Goal: Task Accomplishment & Management: Use online tool/utility

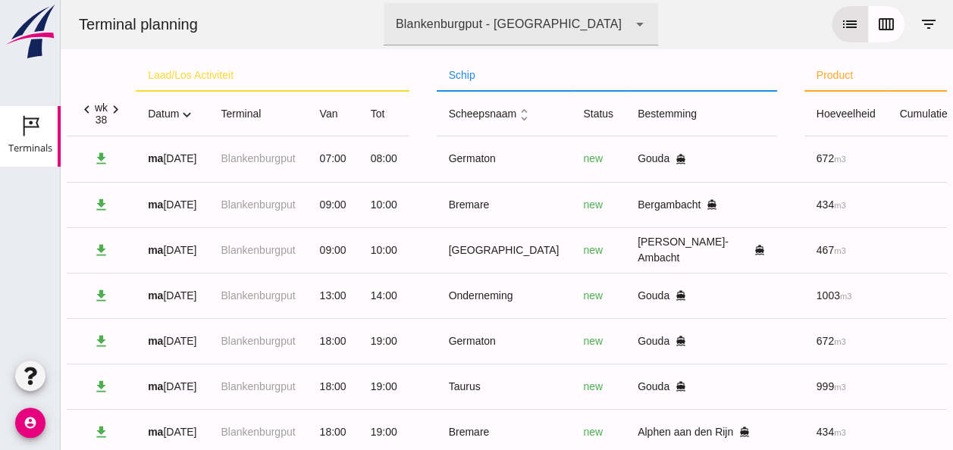
click at [185, 112] on icon "expand_more" at bounding box center [187, 114] width 16 height 16
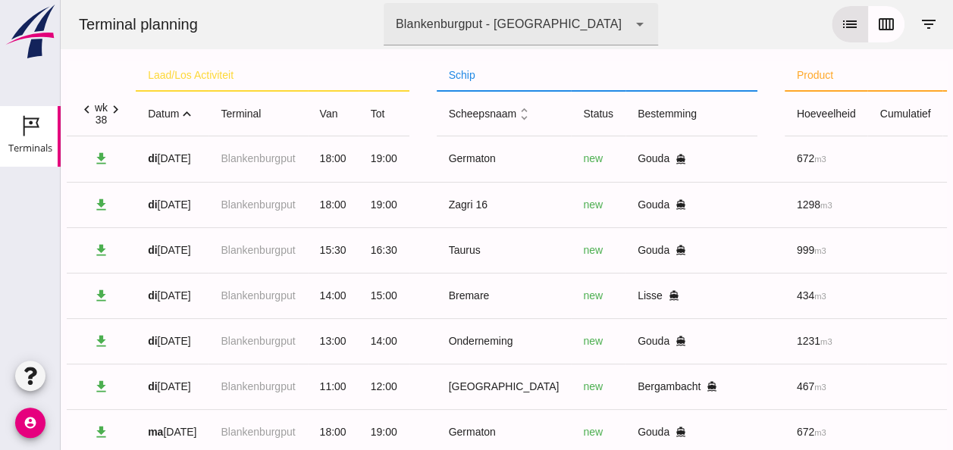
click at [185, 112] on icon "expand_less" at bounding box center [187, 114] width 16 height 16
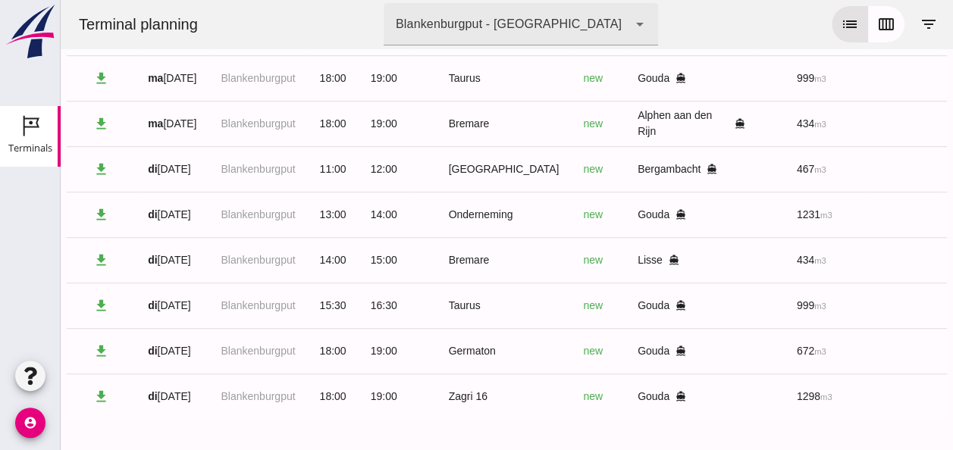
scroll to position [320, 0]
click at [877, 26] on icon "calendar_view_week" at bounding box center [886, 24] width 18 height 18
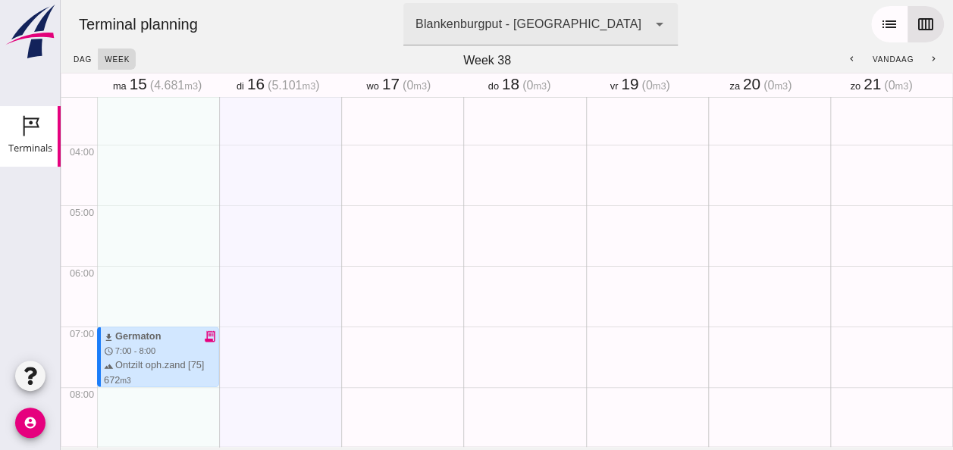
scroll to position [0, 0]
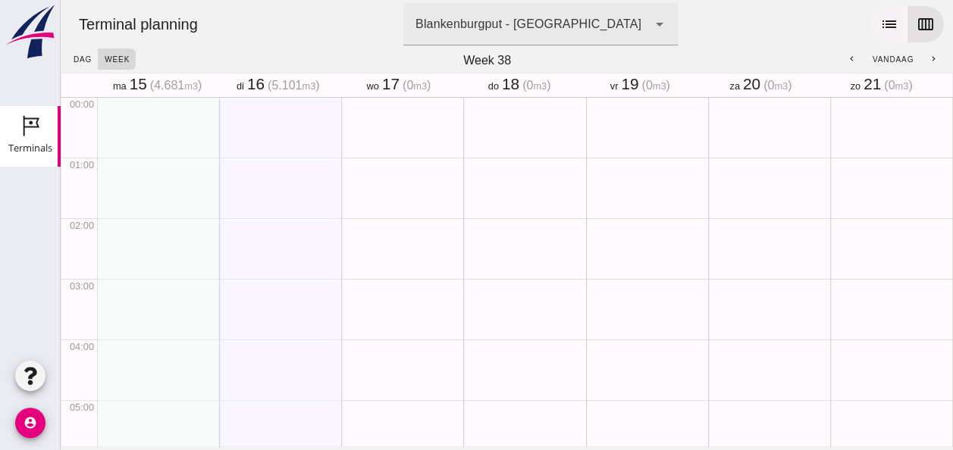
click at [881, 21] on icon "list" at bounding box center [890, 24] width 18 height 18
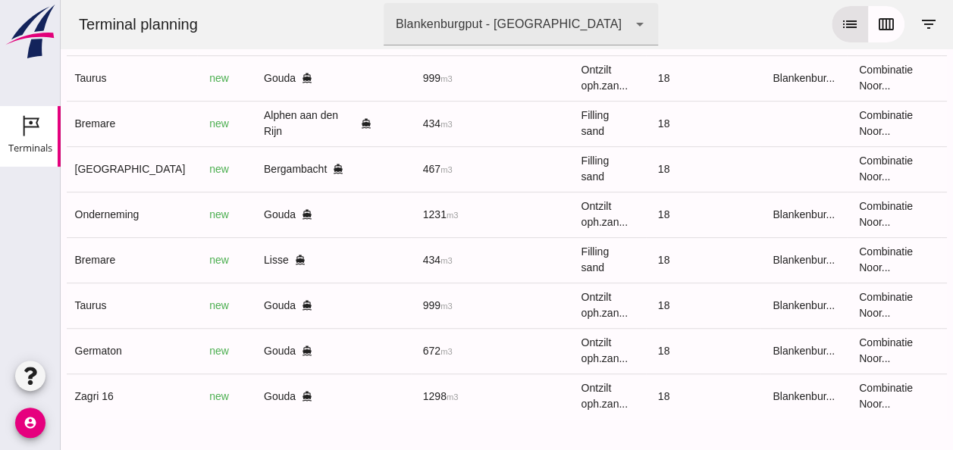
scroll to position [0, 405]
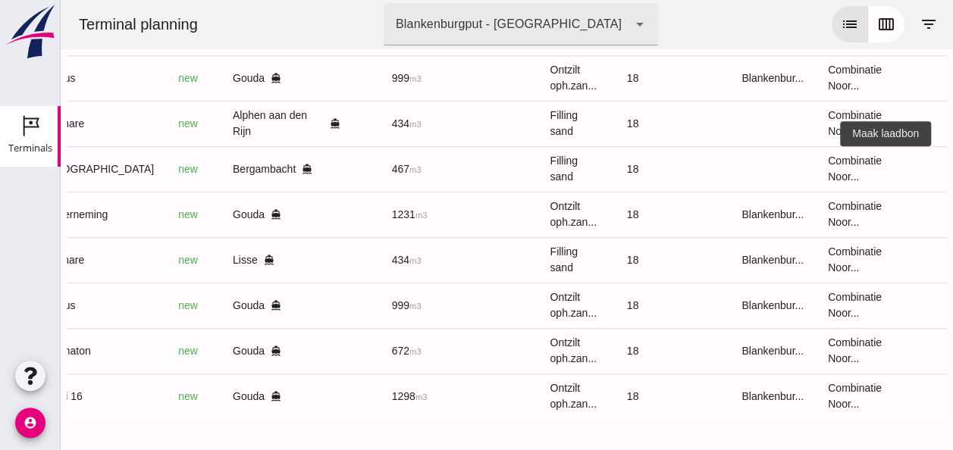
click at [953, 162] on icon "receipt_long" at bounding box center [965, 169] width 14 height 14
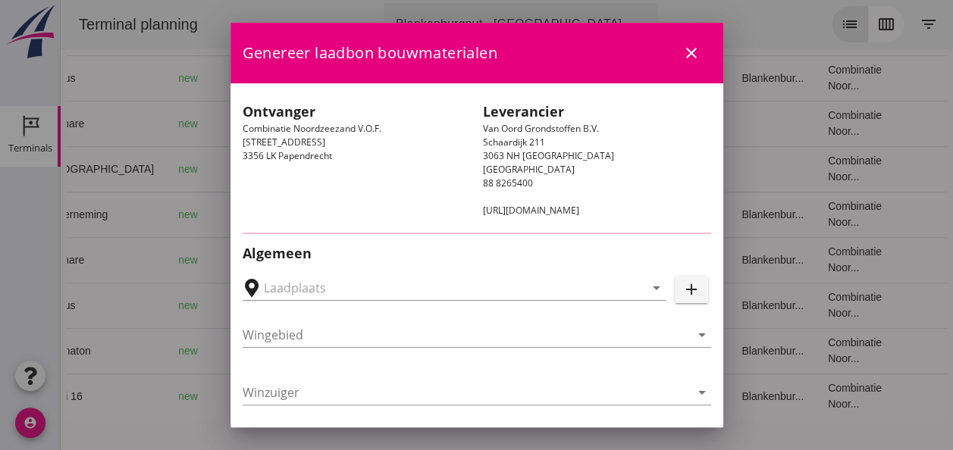
type input "Zuiddam B.V., Bergambacht"
type input "[GEOGRAPHIC_DATA]"
type input "Ko Hoeve"
type input "467"
type input "Ophoogzand (6120)"
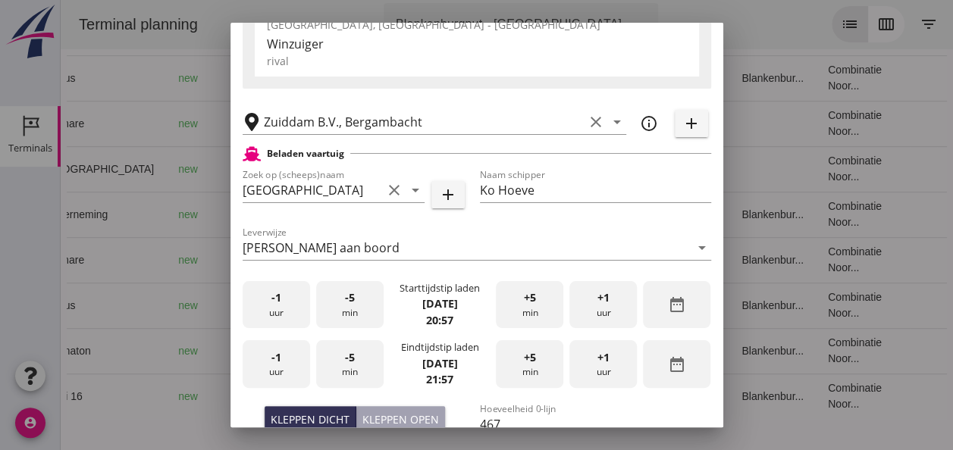
scroll to position [303, 0]
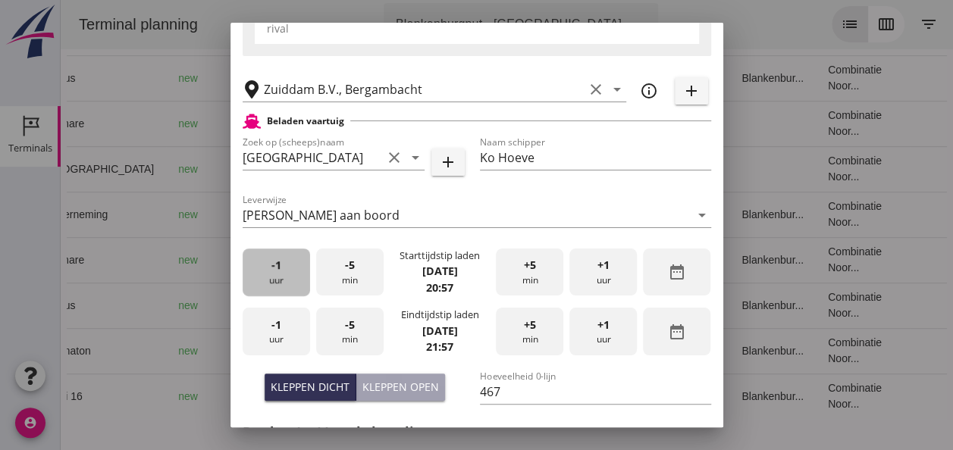
click at [284, 281] on div "-1 uur" at bounding box center [276, 273] width 67 height 48
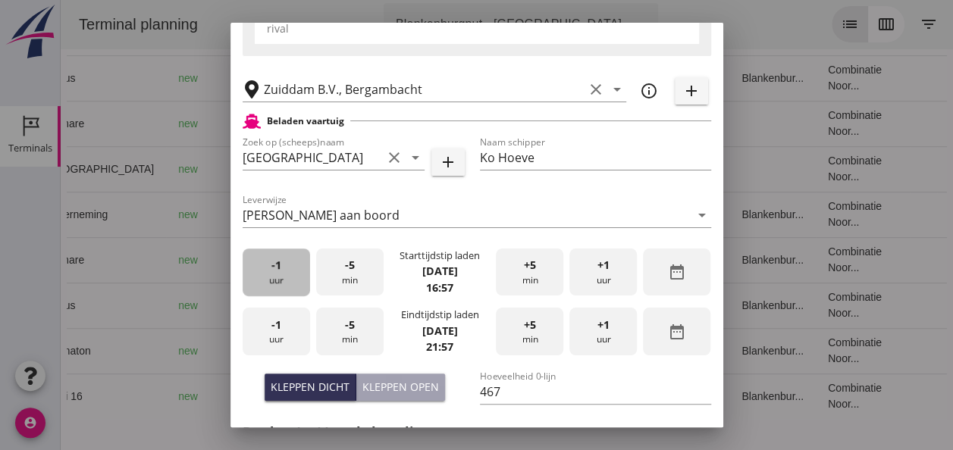
click at [284, 281] on div "-1 uur" at bounding box center [276, 273] width 67 height 48
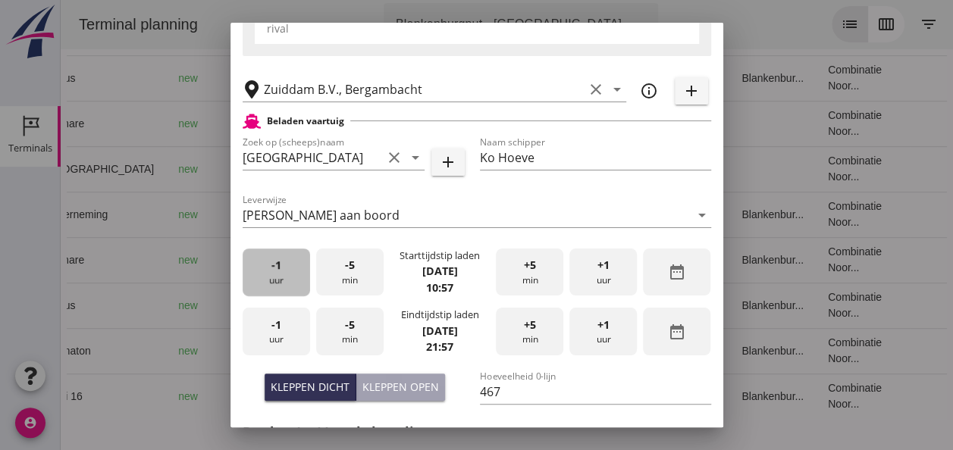
click at [284, 281] on div "-1 uur" at bounding box center [276, 273] width 67 height 48
click at [601, 272] on div "+1 uur" at bounding box center [603, 273] width 67 height 48
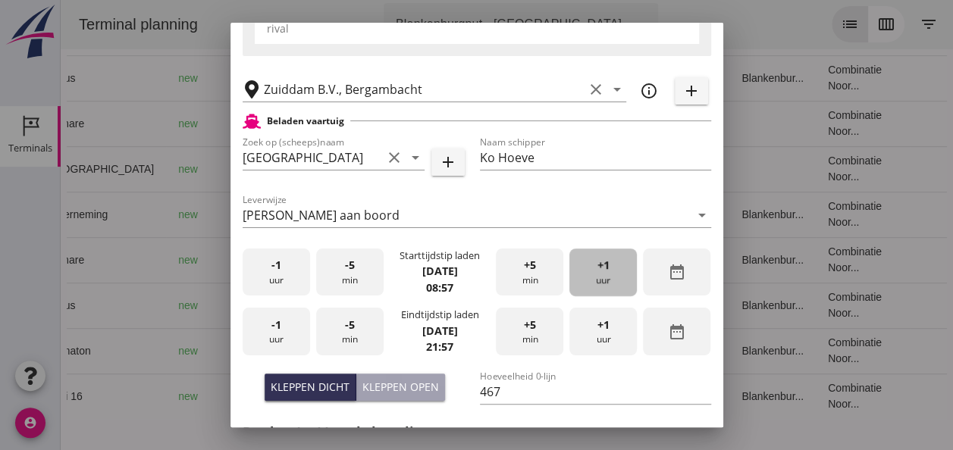
click at [601, 272] on div "+1 uur" at bounding box center [603, 273] width 67 height 48
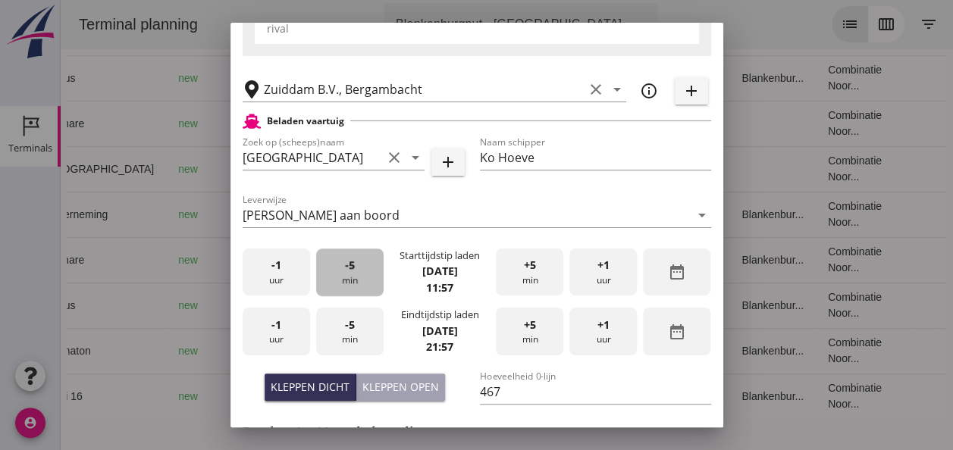
click at [361, 261] on div "-5 min" at bounding box center [349, 273] width 67 height 48
click at [287, 327] on div "-1 uur" at bounding box center [276, 332] width 67 height 48
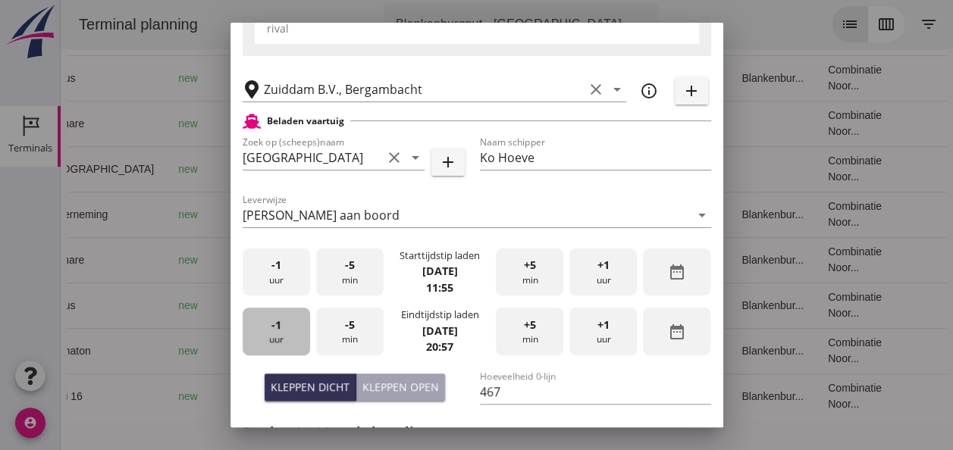
click at [287, 327] on div "-1 uur" at bounding box center [276, 332] width 67 height 48
click at [287, 326] on div "-1 uur" at bounding box center [276, 332] width 67 height 48
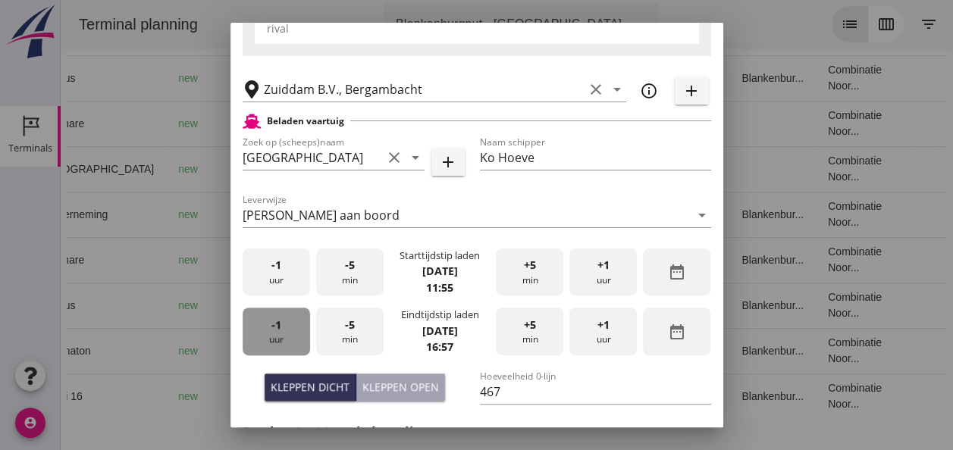
click at [287, 326] on div "-1 uur" at bounding box center [276, 332] width 67 height 48
click at [288, 325] on div "-1 uur" at bounding box center [276, 332] width 67 height 48
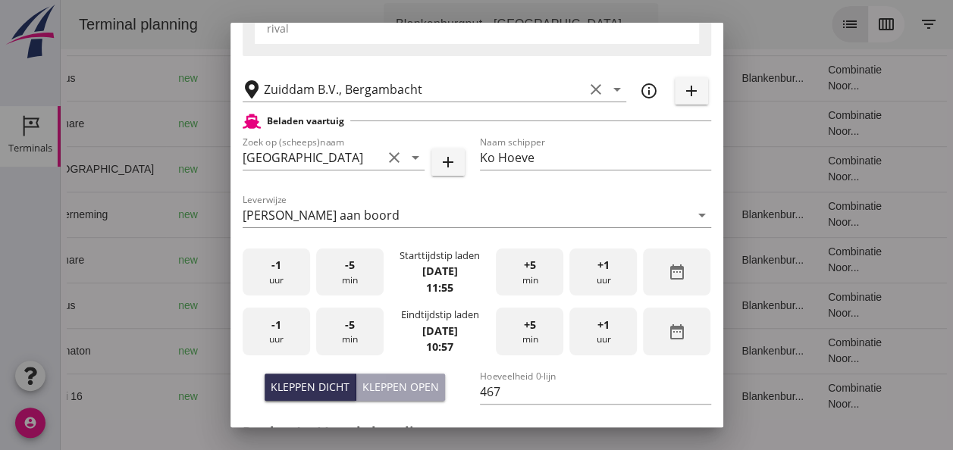
click at [604, 338] on div "+1 uur" at bounding box center [603, 332] width 67 height 48
click at [352, 337] on div "-5 min" at bounding box center [349, 332] width 67 height 48
click at [353, 337] on div "-5 min" at bounding box center [349, 332] width 67 height 48
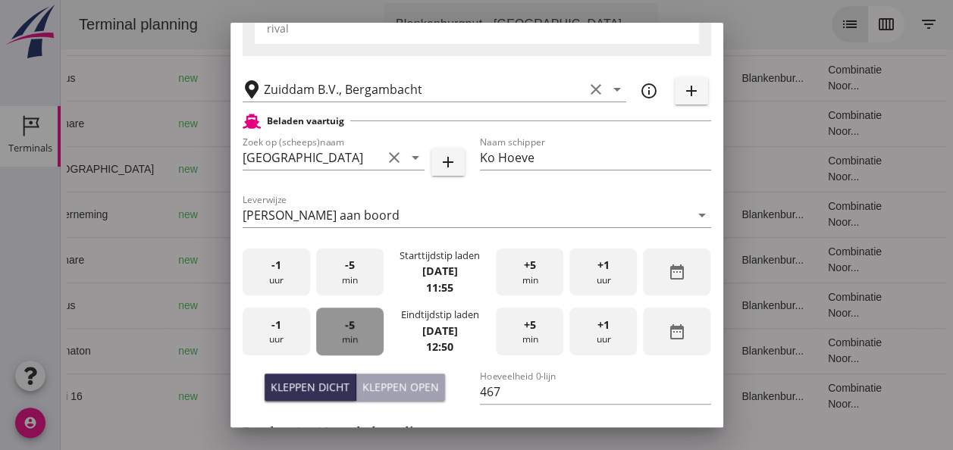
click at [353, 337] on div "-5 min" at bounding box center [349, 332] width 67 height 48
click at [355, 337] on div "-5 min" at bounding box center [349, 332] width 67 height 48
click at [356, 337] on div "-5 min" at bounding box center [349, 332] width 67 height 48
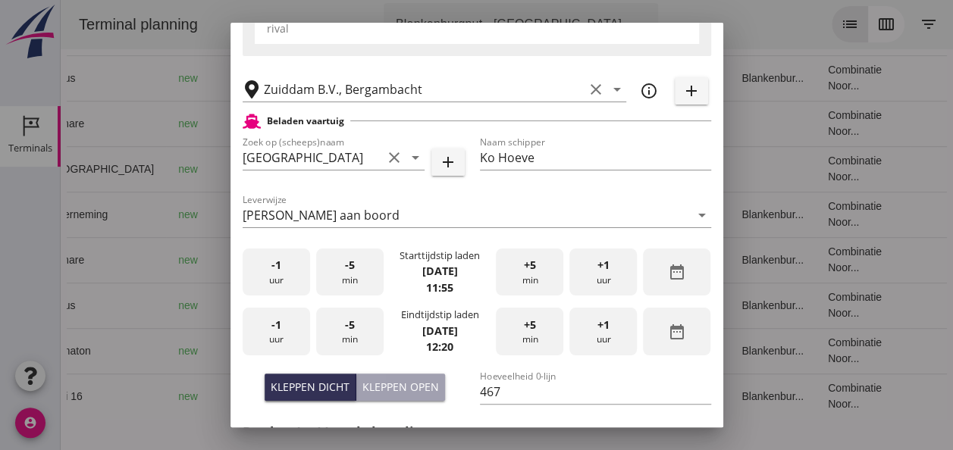
scroll to position [455, 0]
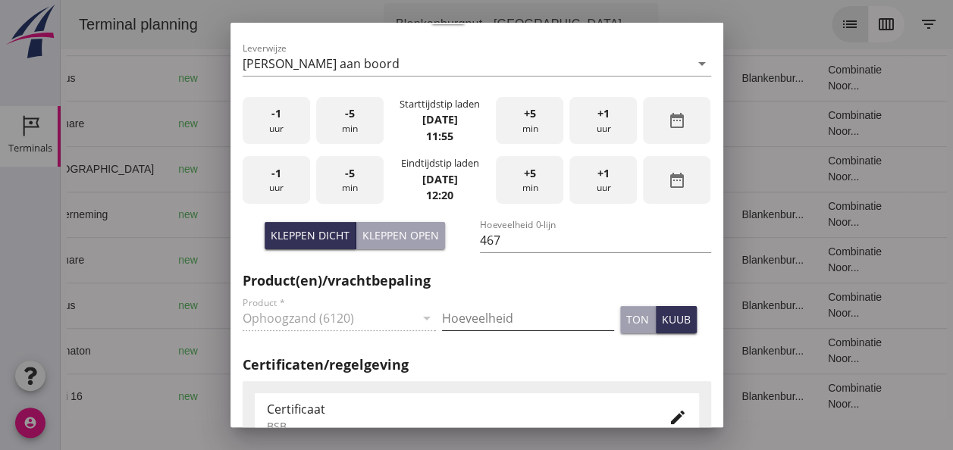
click at [485, 317] on input "Hoeveelheid" at bounding box center [528, 318] width 172 height 24
type input "467"
click at [666, 319] on div "kuub" at bounding box center [676, 320] width 29 height 16
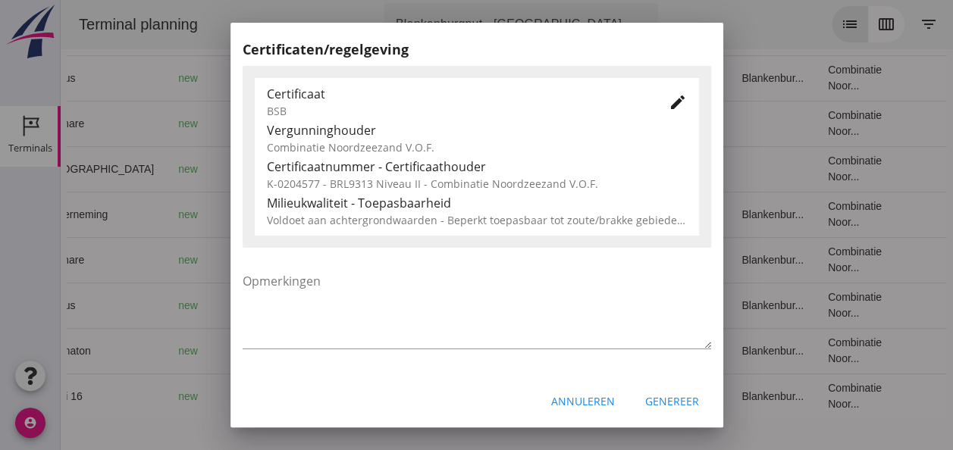
scroll to position [773, 0]
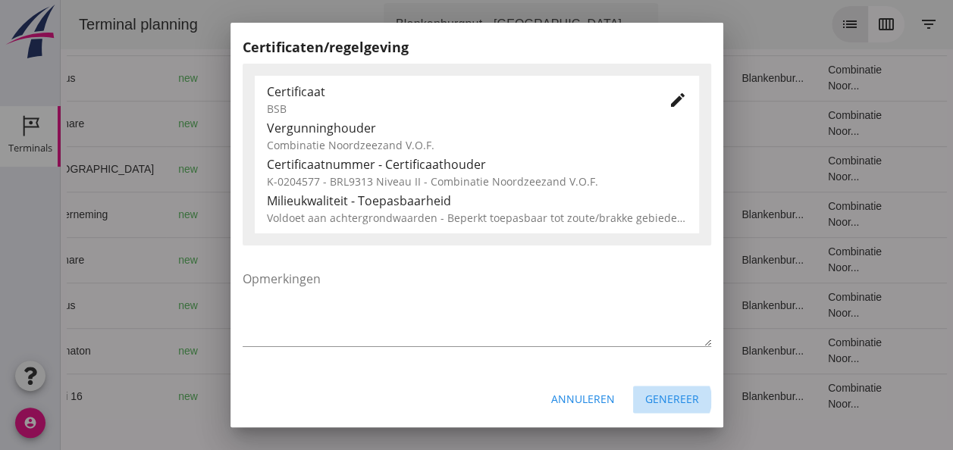
click at [669, 397] on div "Genereer" at bounding box center [672, 399] width 54 height 16
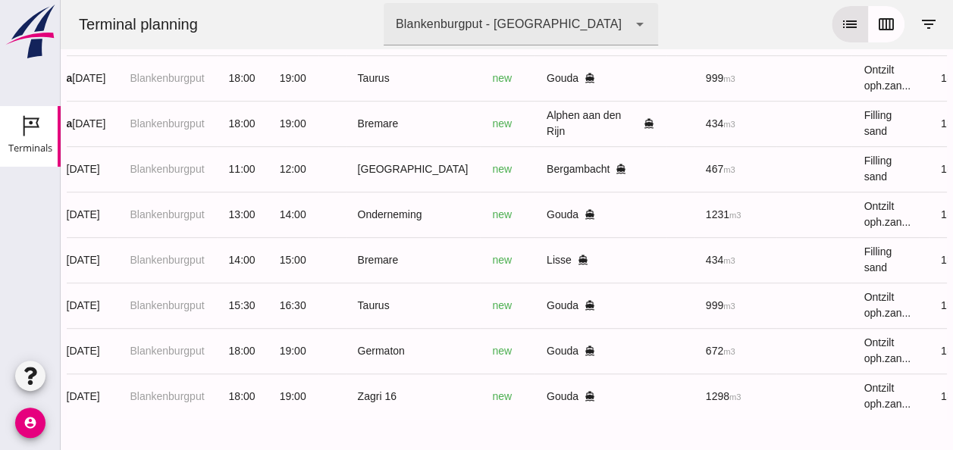
scroll to position [0, 0]
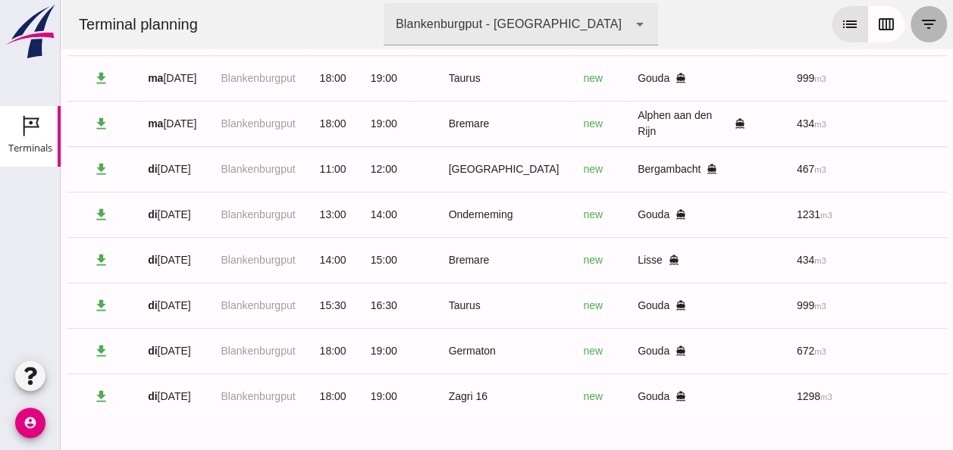
click at [920, 23] on icon "filter_list" at bounding box center [929, 24] width 18 height 18
click at [877, 21] on icon "calendar_view_week" at bounding box center [886, 24] width 18 height 18
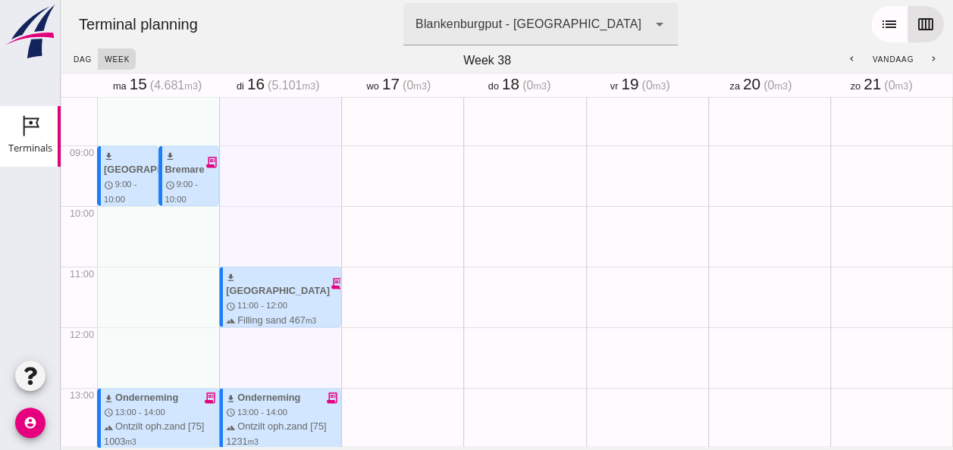
scroll to position [498, 0]
click at [299, 295] on div "download Sonora receipt_long schedule 11:00 - 12:00 terrain Filling sand 467 m3…" at bounding box center [283, 304] width 115 height 73
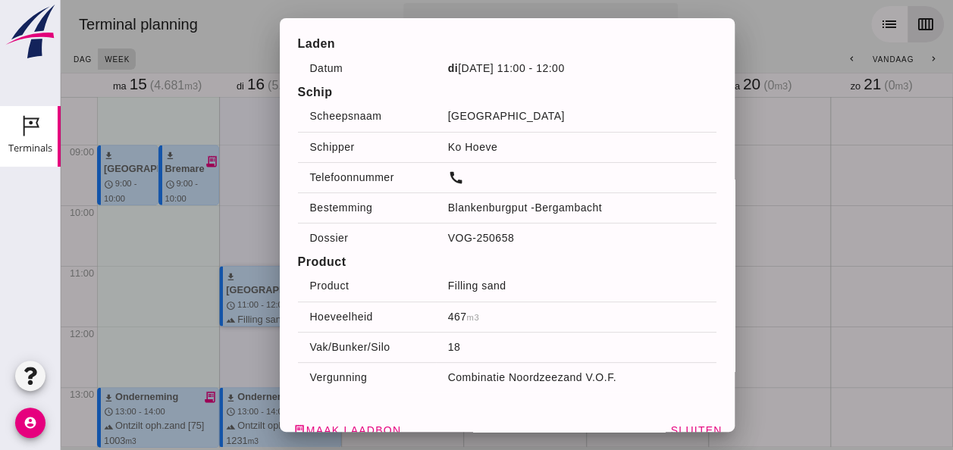
scroll to position [50, 0]
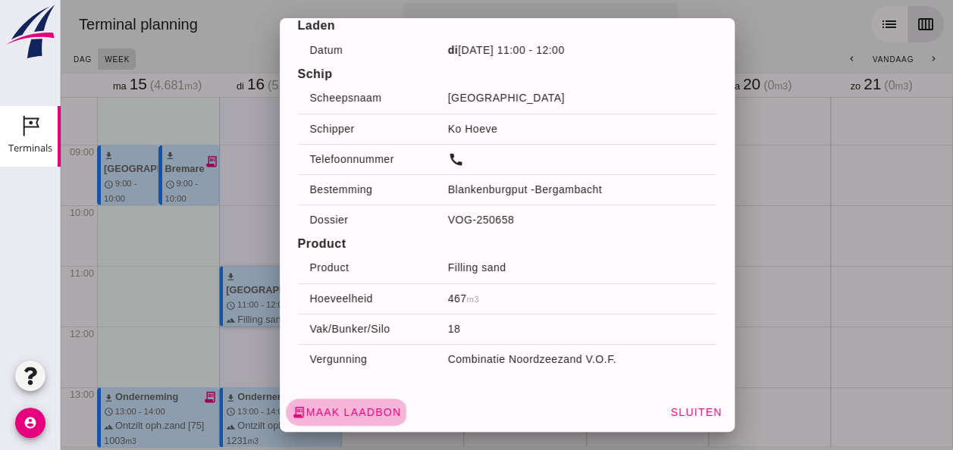
click at [347, 414] on span "receipt_long Maak laadbon" at bounding box center [347, 413] width 110 height 14
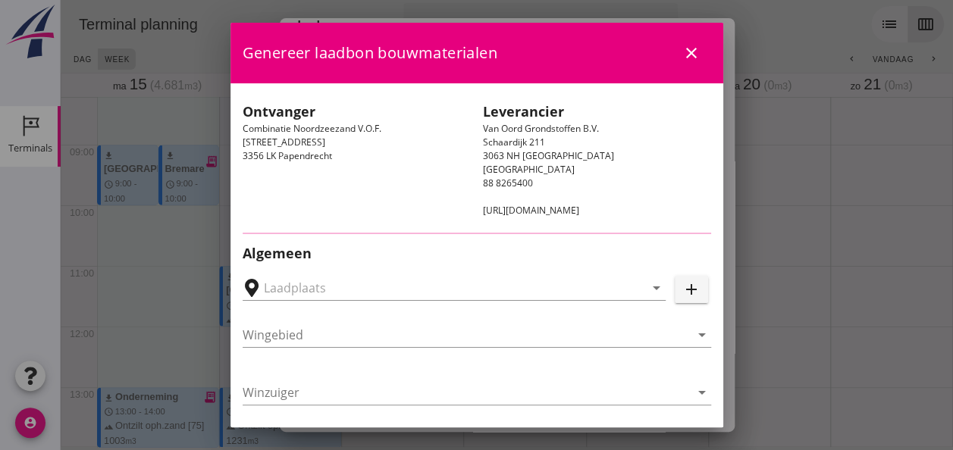
type input "Zuiddam B.V., Bergambacht"
type input "[GEOGRAPHIC_DATA]"
type input "Ko Hoeve"
type input "467"
type input "Ophoogzand (6120)"
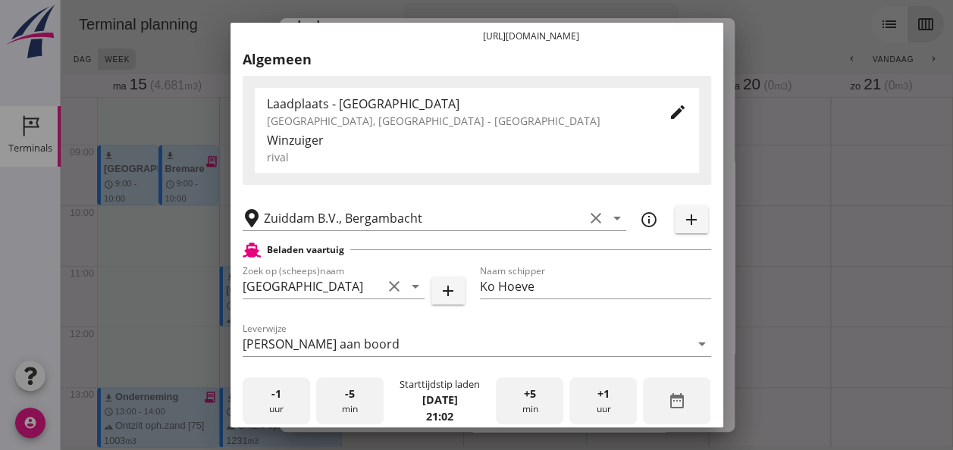
scroll to position [0, 0]
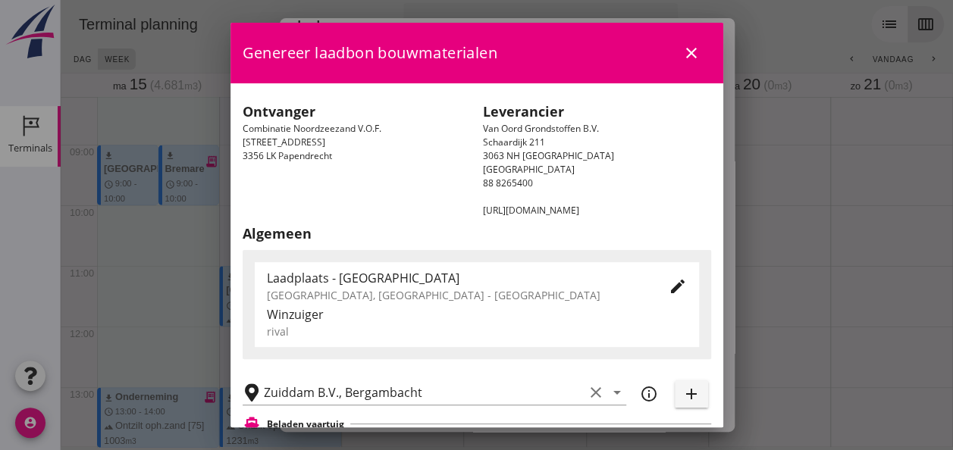
click at [683, 49] on icon "close" at bounding box center [692, 53] width 18 height 18
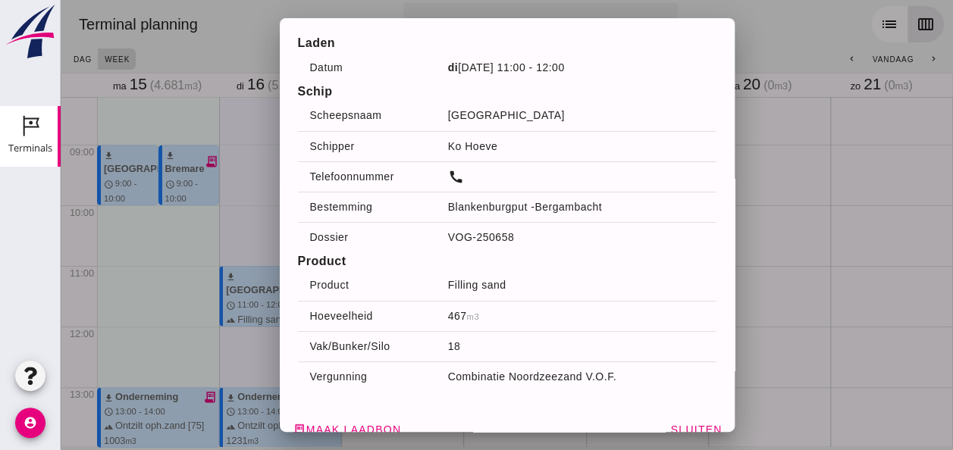
scroll to position [50, 0]
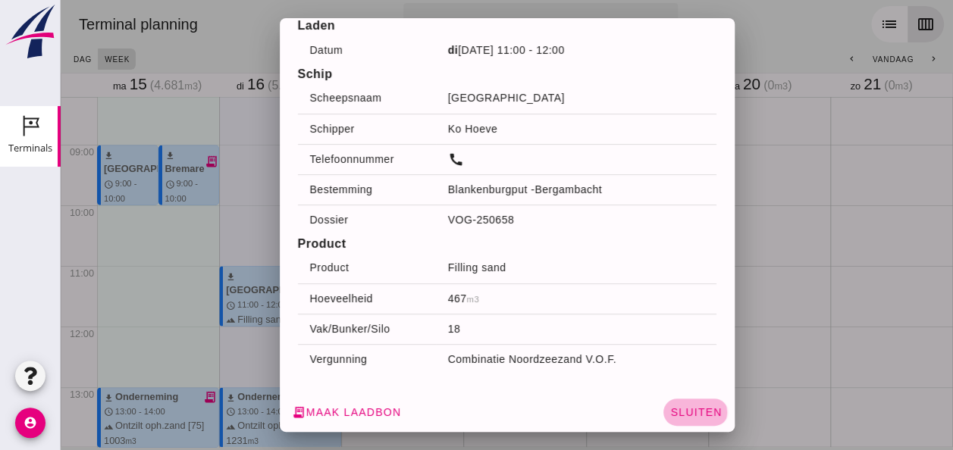
click at [673, 408] on span "Sluiten" at bounding box center [696, 413] width 52 height 12
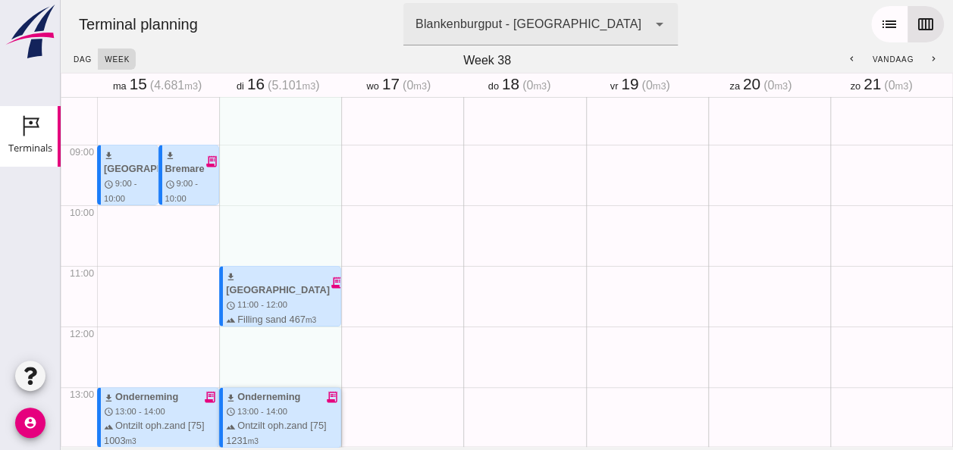
click at [281, 416] on span "13:00 - 14:00" at bounding box center [262, 411] width 50 height 9
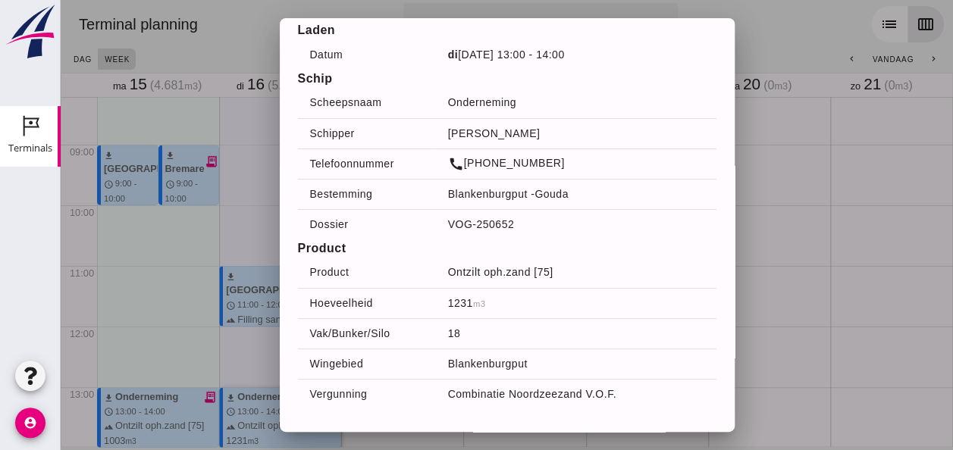
scroll to position [80, 0]
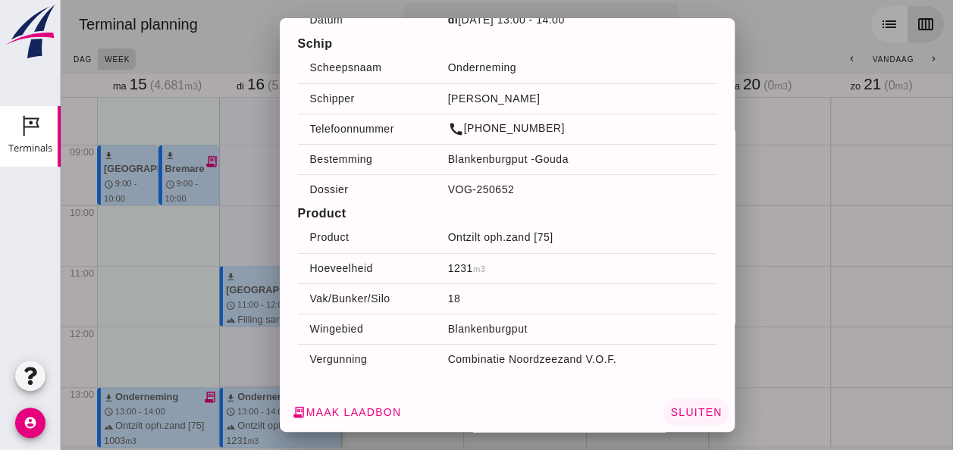
click at [674, 411] on span "Sluiten" at bounding box center [696, 413] width 52 height 12
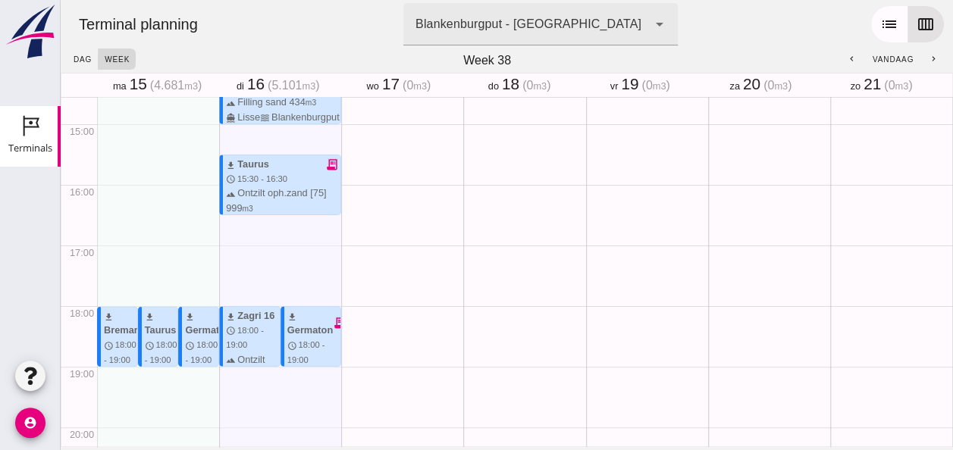
scroll to position [802, 0]
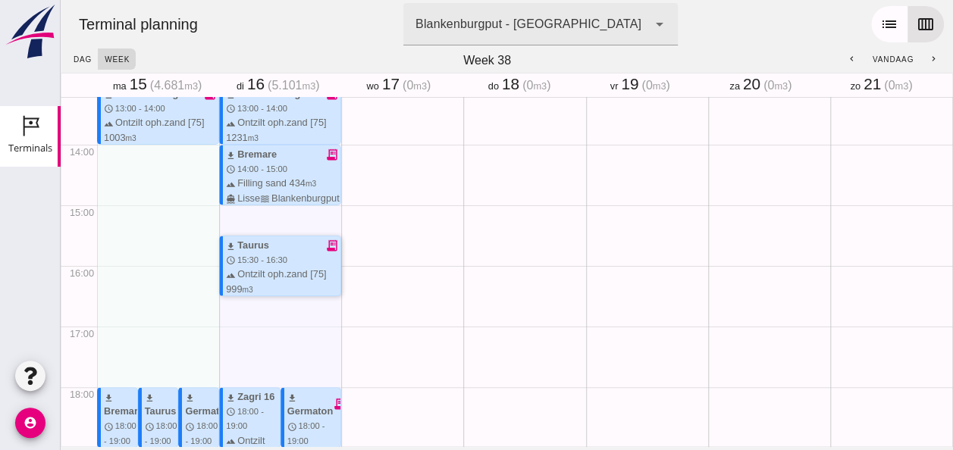
click at [303, 270] on div "terrain Ontzilt oph.zand [75] 999 m3 directions_boat Gouda waves [GEOGRAPHIC_DA…" at bounding box center [283, 296] width 115 height 58
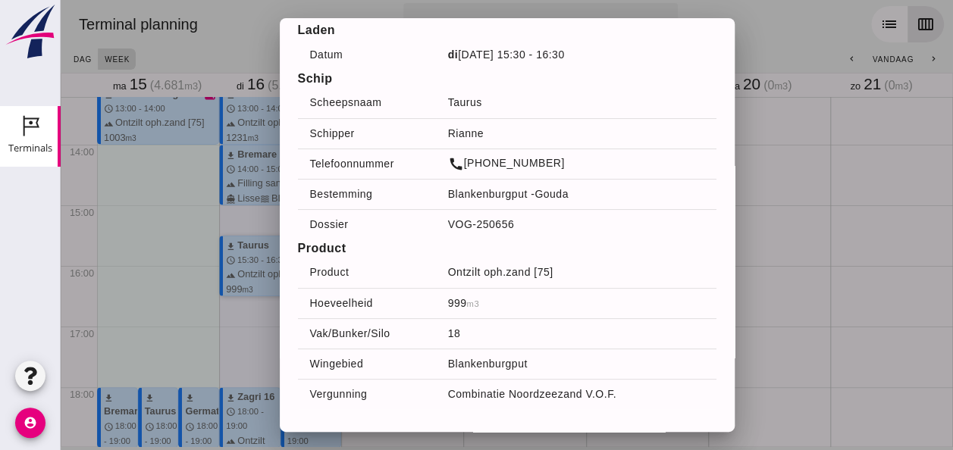
scroll to position [80, 0]
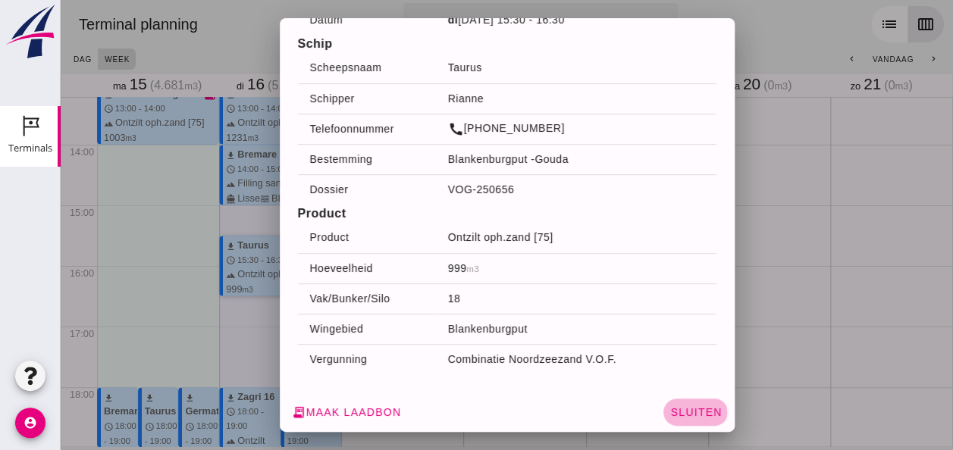
click at [681, 416] on span "Sluiten" at bounding box center [696, 413] width 52 height 12
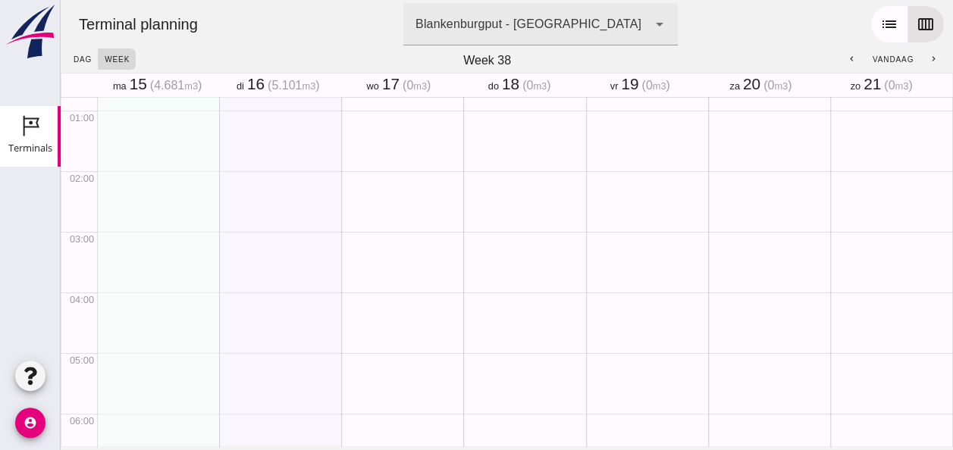
scroll to position [0, 0]
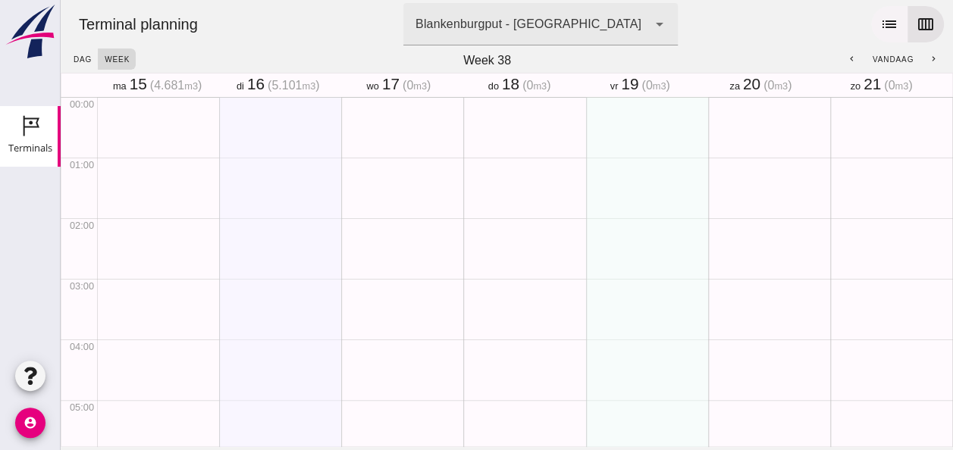
click at [881, 32] on icon "list" at bounding box center [890, 24] width 18 height 18
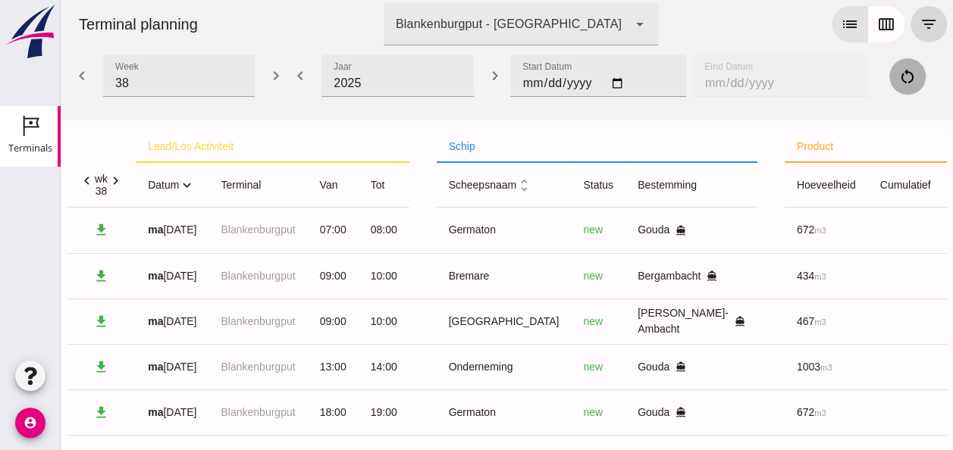
click at [117, 181] on icon "chevron_right" at bounding box center [116, 181] width 16 height 16
type input "39"
type input "[DATE]"
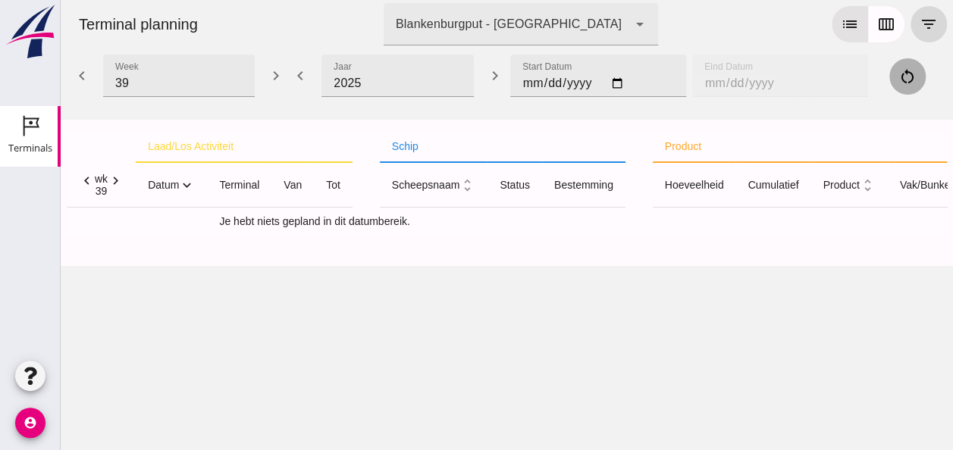
click at [89, 182] on icon "chevron_left" at bounding box center [87, 181] width 16 height 16
type input "38"
type input "[DATE]"
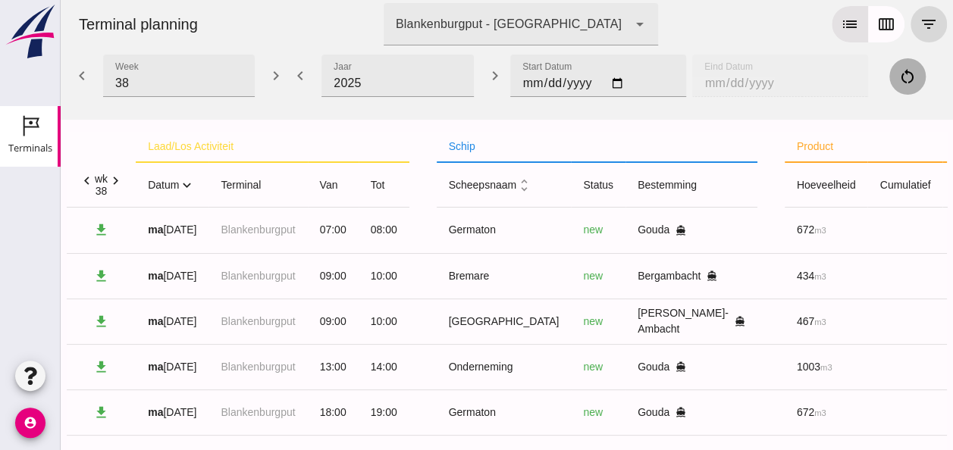
click at [189, 185] on icon "expand_more" at bounding box center [187, 185] width 16 height 16
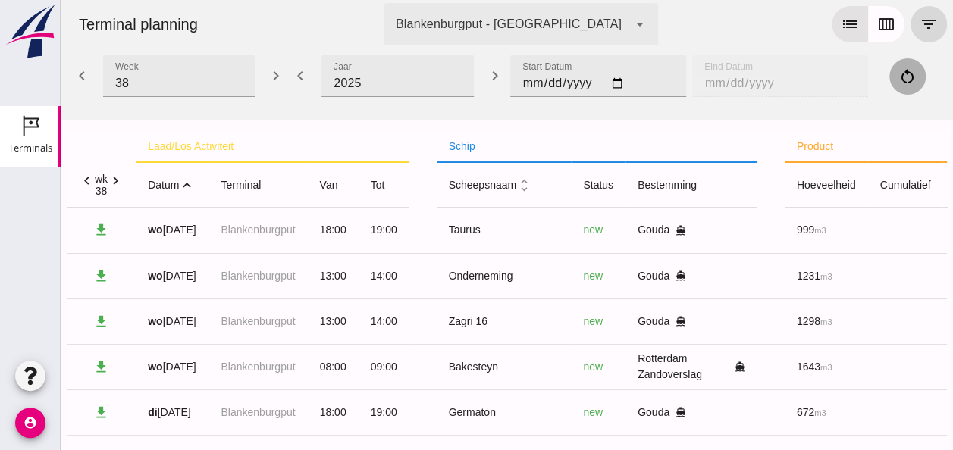
click at [189, 185] on icon "expand_less" at bounding box center [187, 185] width 16 height 16
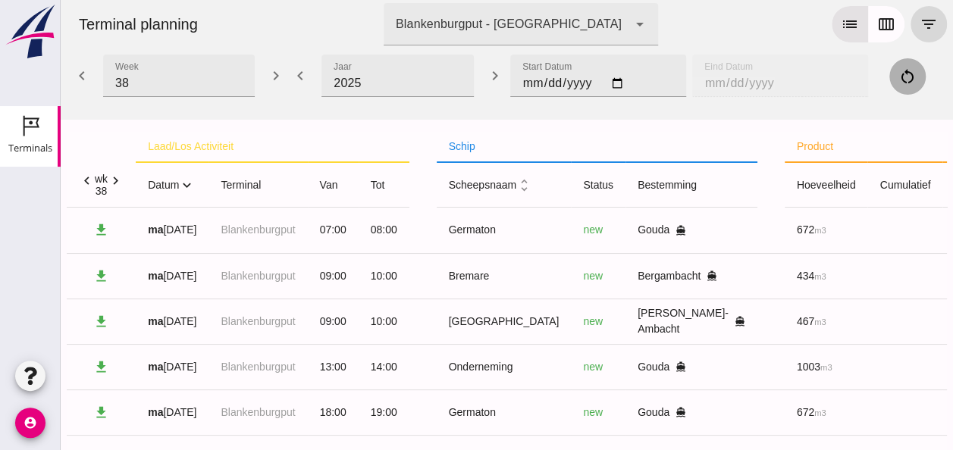
click at [189, 181] on icon "expand_more" at bounding box center [187, 185] width 16 height 16
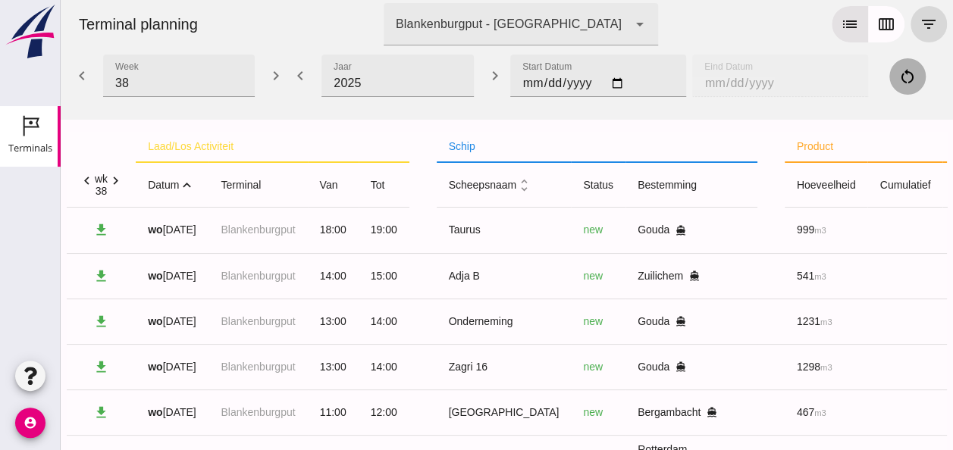
click at [189, 181] on icon "expand_less" at bounding box center [187, 185] width 16 height 16
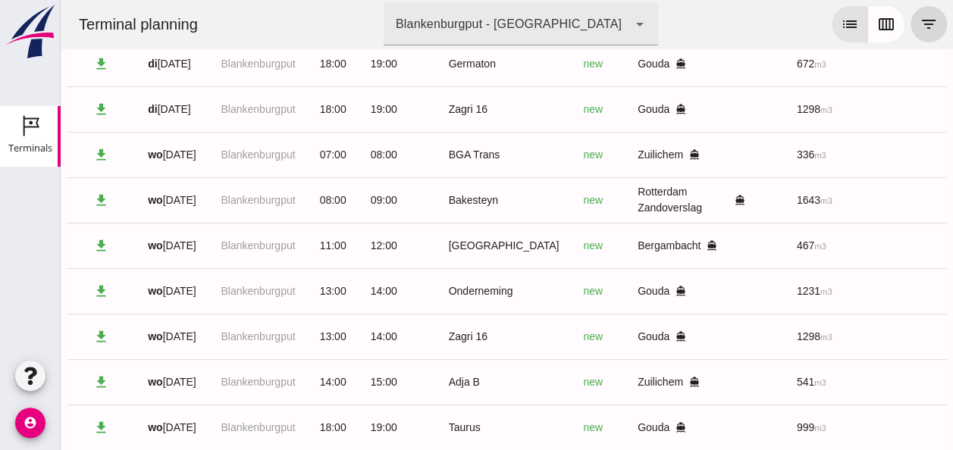
scroll to position [710, 0]
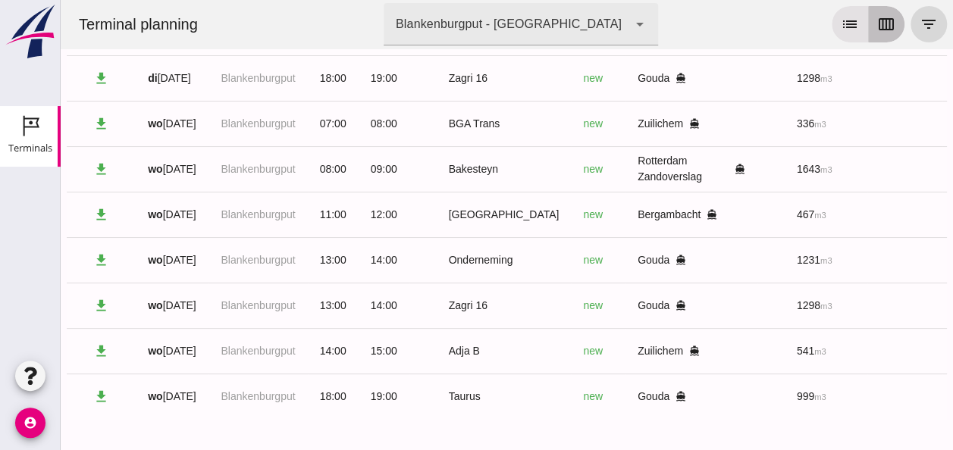
click at [884, 33] on button "calendar_view_week" at bounding box center [886, 24] width 36 height 36
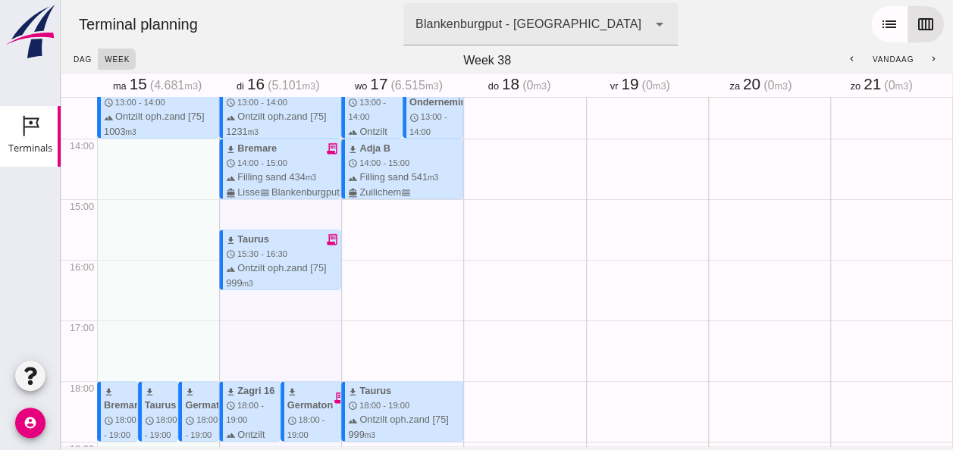
scroll to position [954, 0]
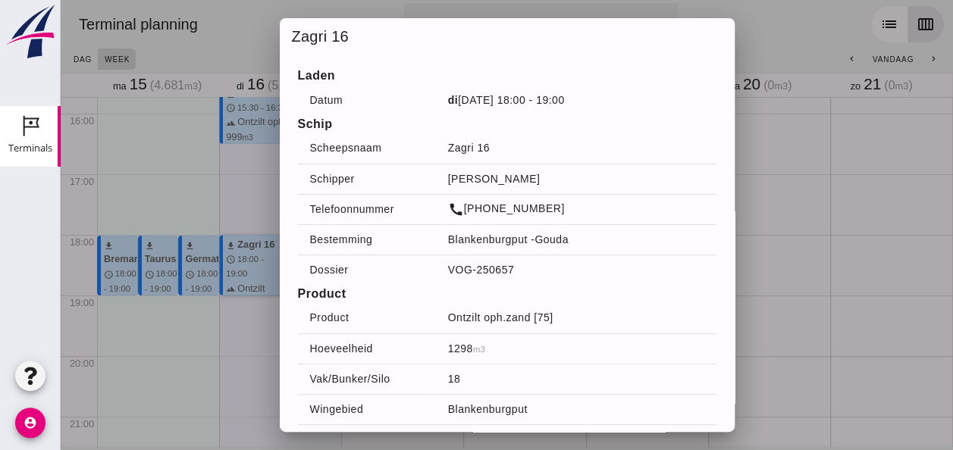
drag, startPoint x: 252, startPoint y: 265, endPoint x: 872, endPoint y: 287, distance: 620.7
click at [872, 287] on div at bounding box center [507, 225] width 893 height 450
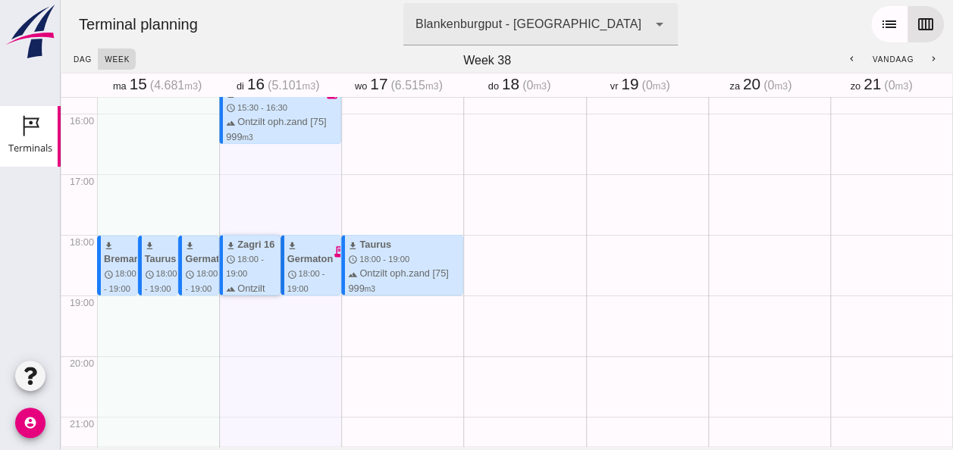
click at [255, 286] on div "terrain Ontzilt oph.zand [75] 1298 m3 directions_boat Gouda waves [GEOGRAPHIC_D…" at bounding box center [253, 317] width 54 height 73
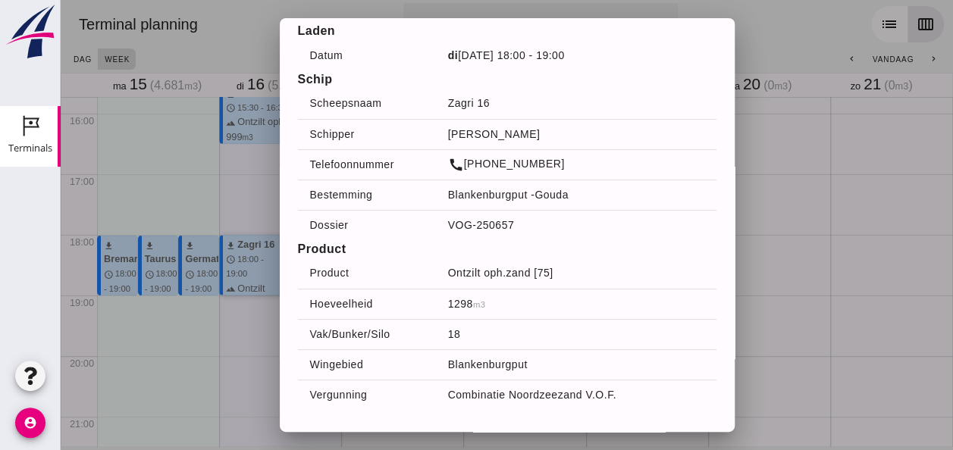
scroll to position [80, 0]
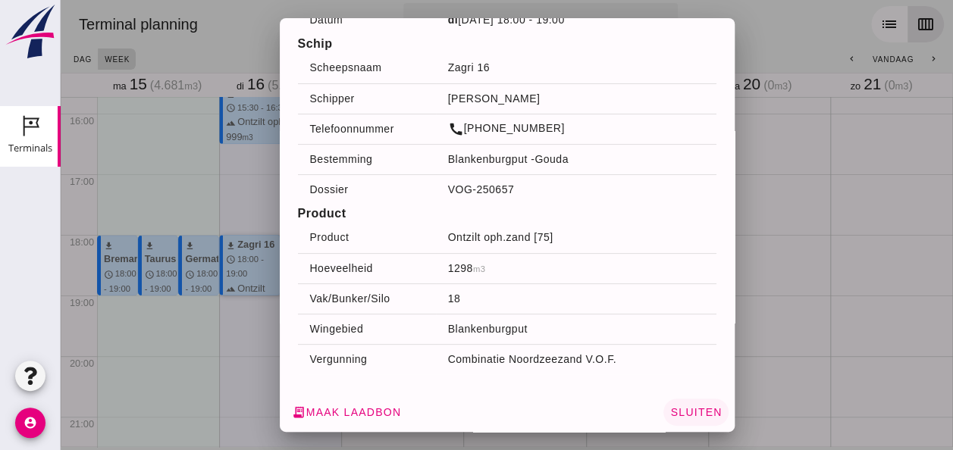
click at [684, 411] on span "Sluiten" at bounding box center [696, 413] width 52 height 12
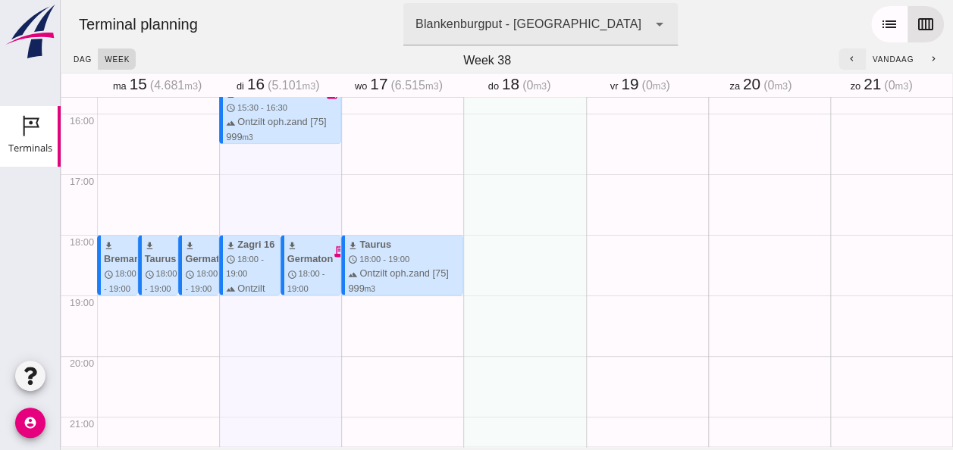
click at [847, 60] on icon "chevron_left" at bounding box center [852, 60] width 10 height 10
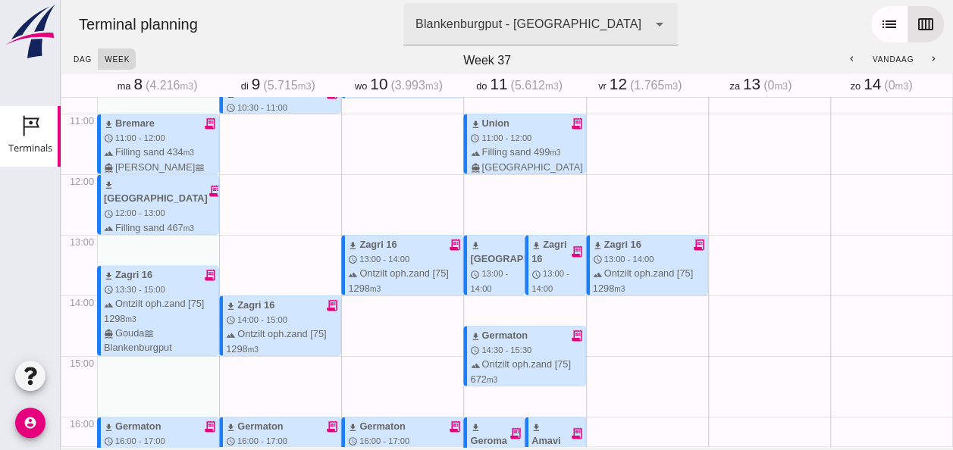
scroll to position [727, 0]
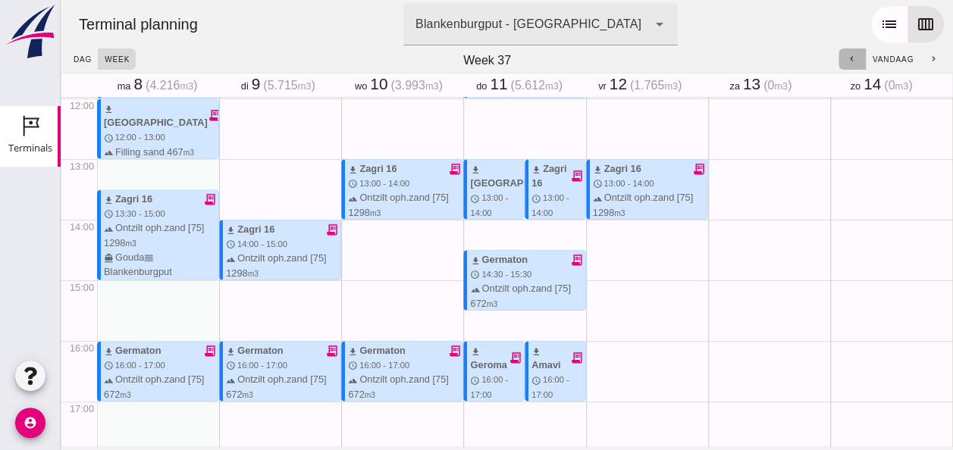
click at [847, 56] on icon "chevron_left" at bounding box center [852, 60] width 10 height 10
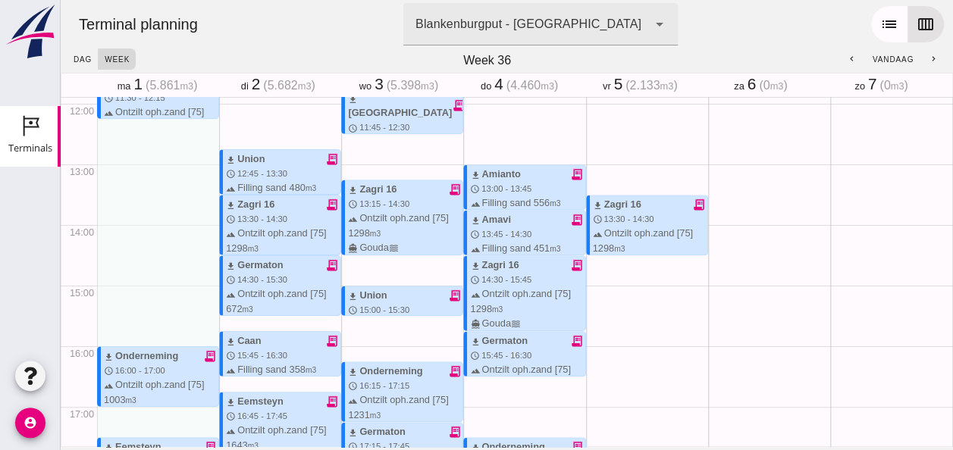
scroll to position [651, 0]
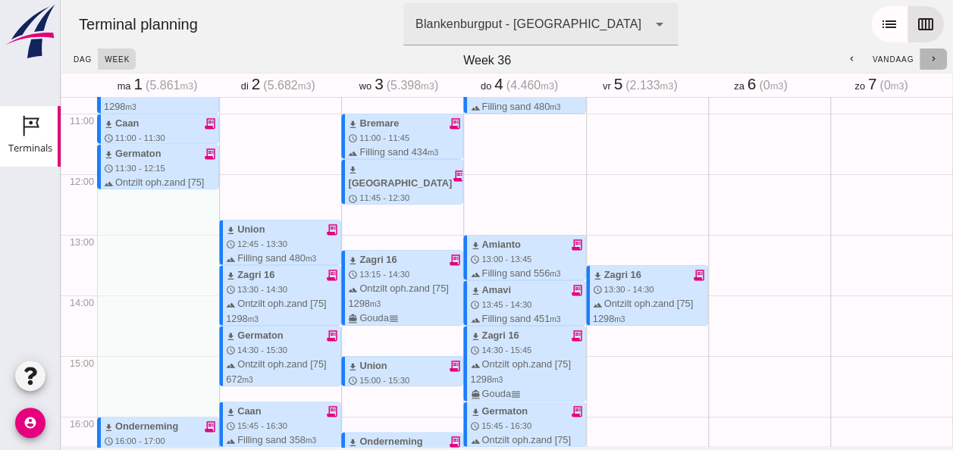
click at [929, 61] on icon "chevron_right" at bounding box center [934, 60] width 10 height 10
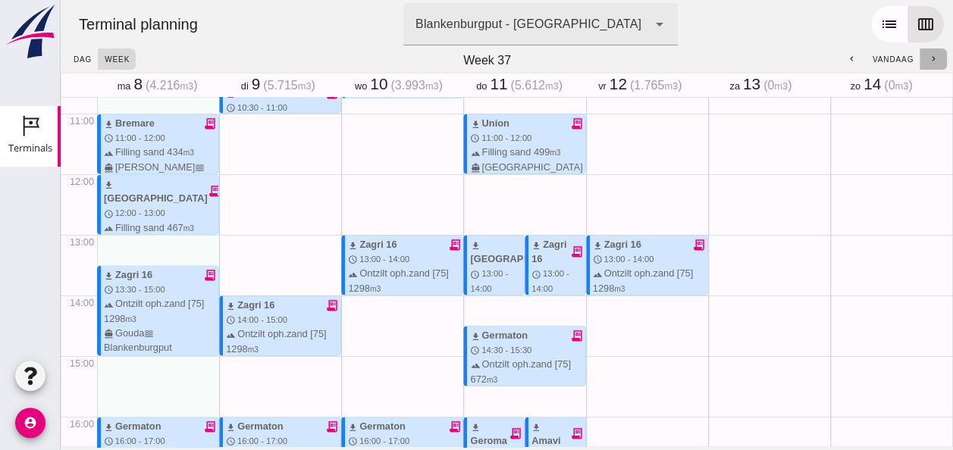
click at [929, 61] on icon "chevron_right" at bounding box center [934, 60] width 10 height 10
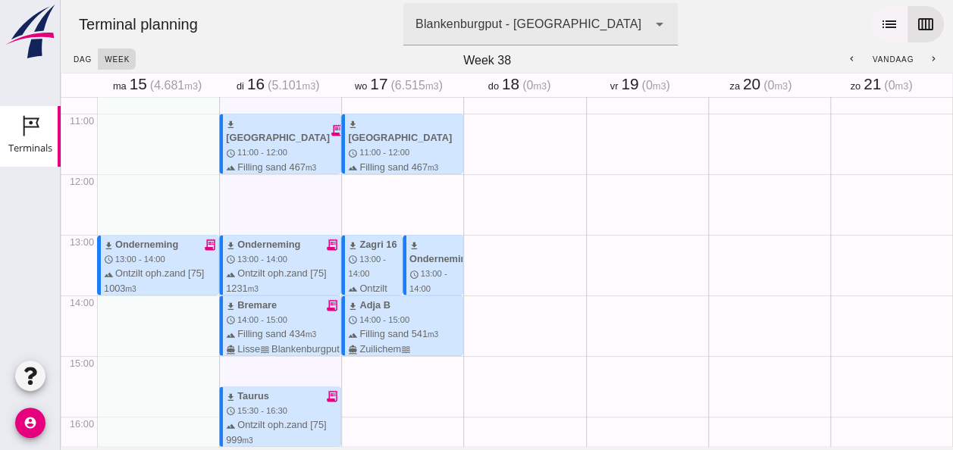
click at [881, 20] on icon "list" at bounding box center [890, 24] width 18 height 18
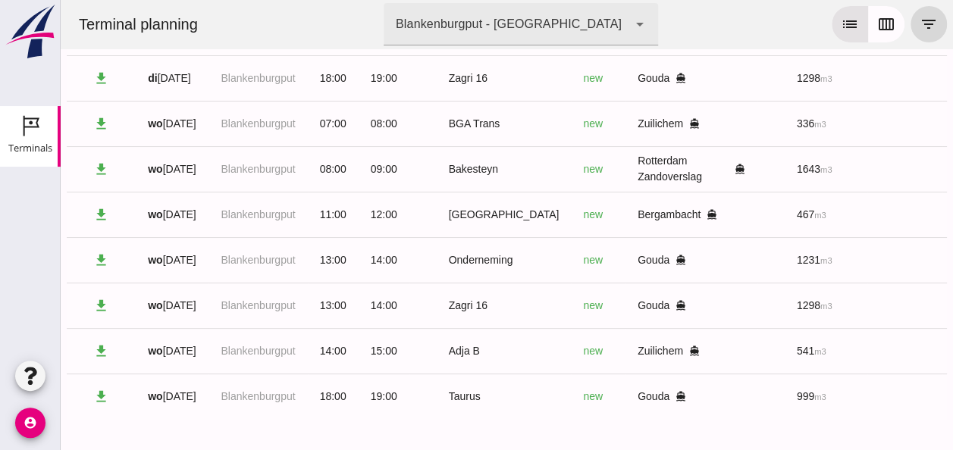
scroll to position [710, 0]
